Goal: Transaction & Acquisition: Purchase product/service

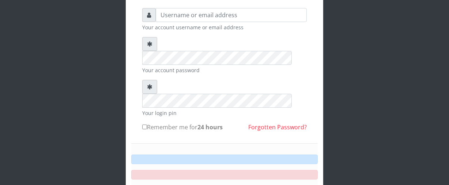
scroll to position [54, 0]
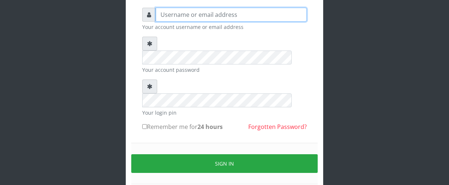
type input "Nacybaby"
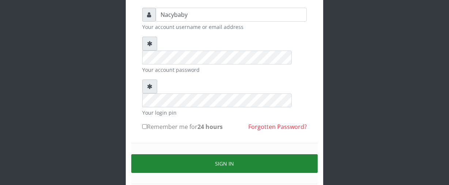
click at [221, 154] on button "Sign in" at bounding box center [224, 163] width 186 height 19
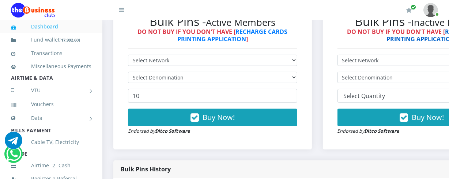
scroll to position [229, 0]
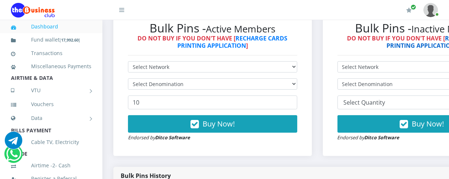
drag, startPoint x: 450, startPoint y: 19, endPoint x: 448, endPoint y: 41, distance: 22.3
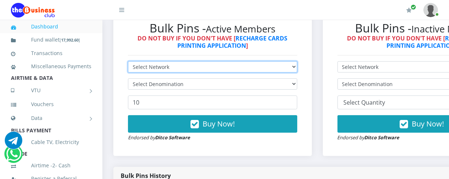
click at [297, 69] on select "Select Network MTN Globacom 9Mobile Airtel" at bounding box center [212, 66] width 169 height 11
select select "MTN"
click at [128, 62] on select "Select Network MTN Globacom 9Mobile Airtel" at bounding box center [212, 66] width 169 height 11
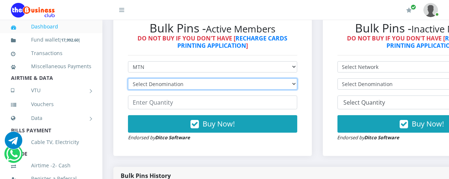
click at [297, 86] on select "Select Denomination MTN NGN100 - ₦96.94 MTN NGN200 - ₦193.88 MTN NGN400 - ₦387.…" at bounding box center [212, 84] width 169 height 11
select select "484.7-500"
click at [128, 80] on select "Select Denomination MTN NGN100 - ₦96.94 MTN NGN200 - ₦193.88 MTN NGN400 - ₦387.…" at bounding box center [212, 84] width 169 height 11
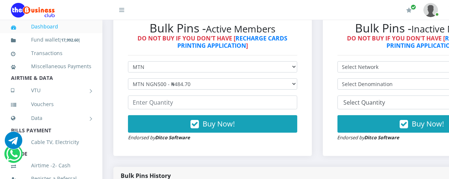
click at [159, 156] on div "Bulk Pins - Active Members DO NOT BUY IF YOU DON'T HAVE [ RECHARGE CARDS PRINTI…" at bounding box center [212, 82] width 198 height 150
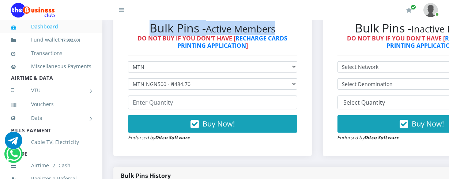
click at [159, 156] on div "Bulk Pins - Active Members DO NOT BUY IF YOU DON'T HAVE [ RECHARGE CARDS PRINTI…" at bounding box center [212, 82] width 198 height 150
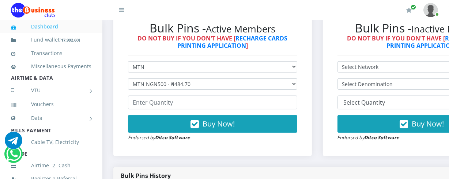
click at [222, 156] on div "Bulk Pins - Active Members DO NOT BUY IF YOU DON'T HAVE [ RECHARGE CARDS PRINTI…" at bounding box center [212, 82] width 198 height 150
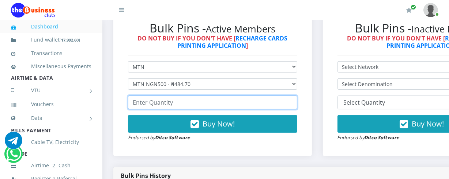
click at [135, 103] on input "number" at bounding box center [212, 103] width 169 height 14
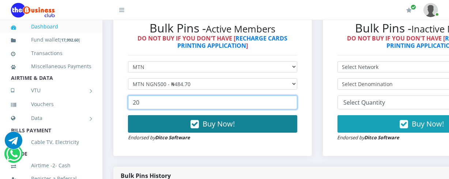
type input "20"
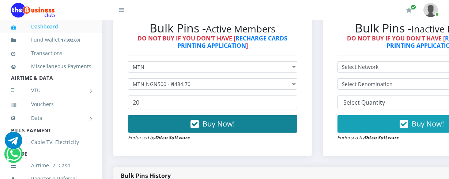
click at [217, 124] on span "Buy Now!" at bounding box center [218, 124] width 32 height 10
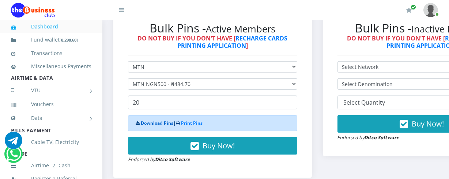
click at [157, 124] on link "Download Pins" at bounding box center [157, 123] width 33 height 6
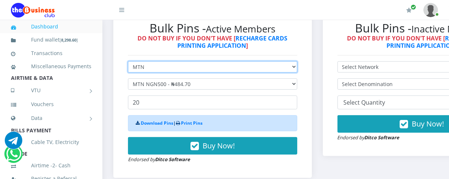
click at [297, 68] on select "Select Network MTN Globacom 9Mobile Airtel" at bounding box center [212, 66] width 169 height 11
click at [128, 62] on select "Select Network MTN Globacom 9Mobile Airtel" at bounding box center [212, 66] width 169 height 11
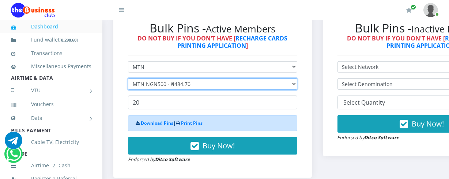
click at [297, 84] on select "Select Denomination MTN NGN100 - ₦96.94 MTN NGN200 - ₦193.88 MTN NGN400 - ₦387.…" at bounding box center [212, 84] width 169 height 11
select select "193.88-200"
click at [128, 80] on select "Select Denomination MTN NGN100 - ₦96.94 MTN NGN200 - ₦193.88 MTN NGN400 - ₦387.…" at bounding box center [212, 84] width 169 height 11
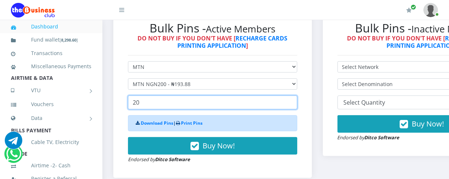
click at [138, 106] on input "20" at bounding box center [212, 103] width 169 height 14
type input "2"
click at [134, 104] on input "4" at bounding box center [212, 103] width 169 height 14
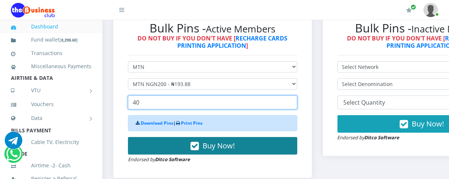
type input "40"
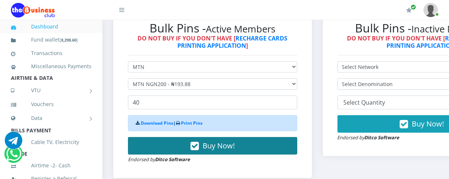
click at [212, 149] on span "Buy Now!" at bounding box center [218, 146] width 32 height 10
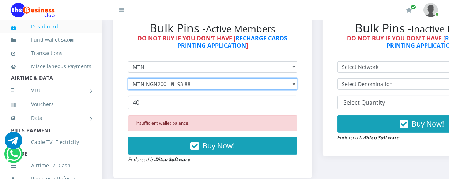
click at [297, 87] on select "Select Denomination MTN NGN100 - ₦96.94 MTN NGN200 - ₦193.88 MTN NGN400 - ₦387.…" at bounding box center [212, 84] width 169 height 11
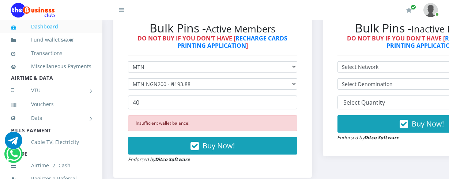
click at [304, 38] on div "Bulk Pins - Active Members DO NOT BUY IF YOU DON'T HAVE [ RECHARGE CARDS PRINTI…" at bounding box center [213, 92] width 184 height 157
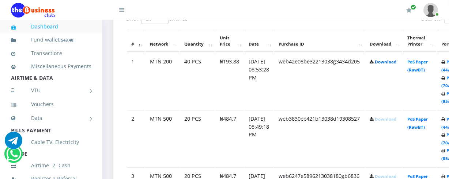
click at [389, 63] on link "Download" at bounding box center [386, 61] width 22 height 5
click at [386, 118] on link "Download" at bounding box center [386, 119] width 22 height 5
